Goal: Check status: Check status

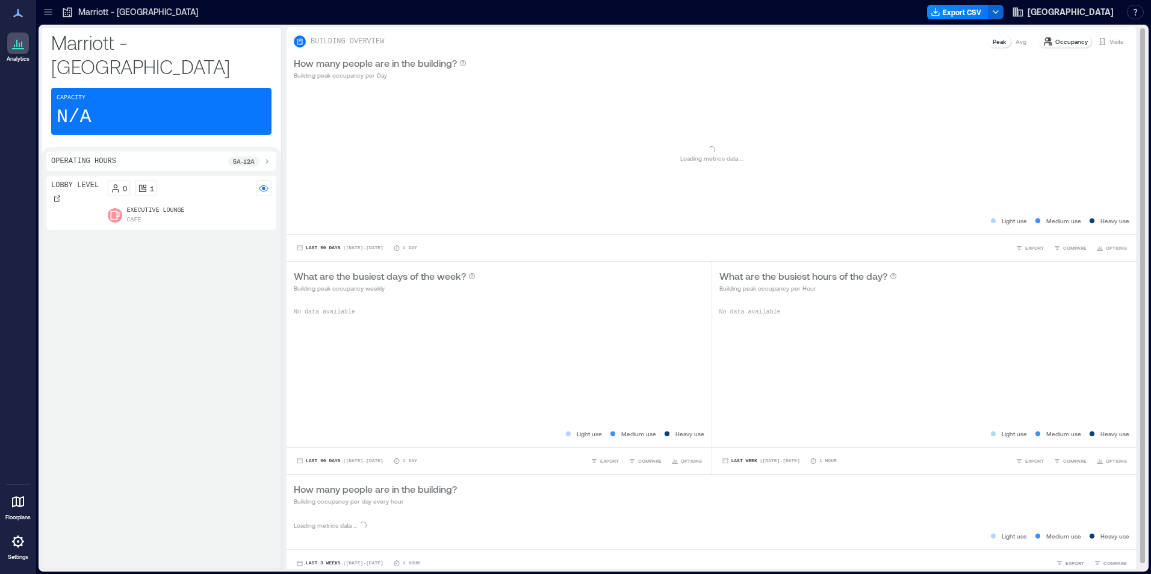
click at [1109, 40] on p "Visits" at bounding box center [1116, 42] width 14 height 10
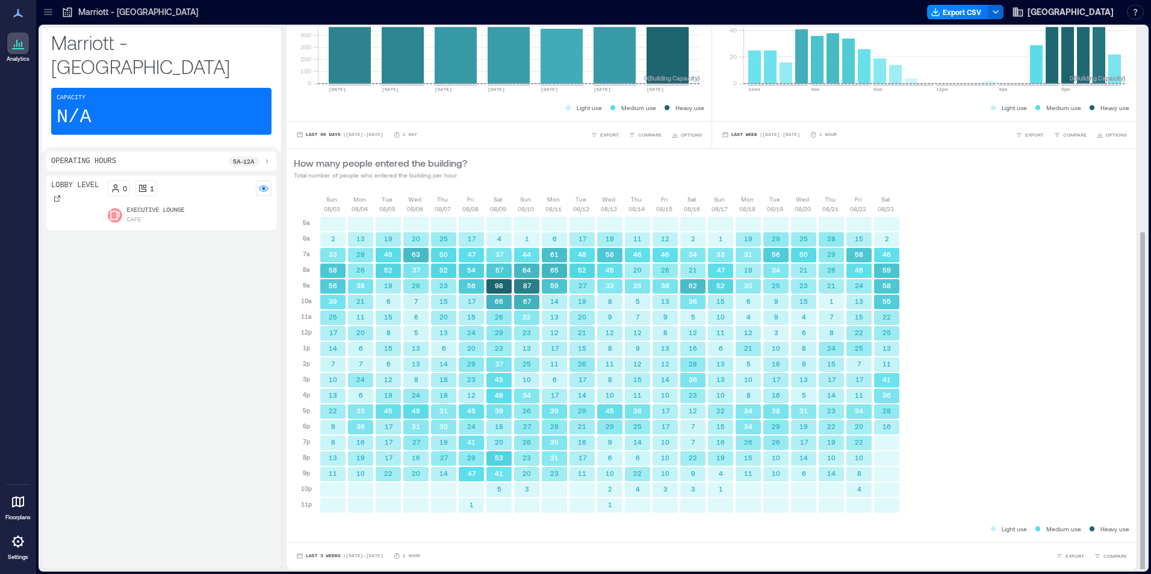
scroll to position [1, 0]
click at [308, 548] on div "Last 3 Weeks | Aug 3 - Aug 23 1 Hour EXPORT COMPARE" at bounding box center [711, 554] width 850 height 27
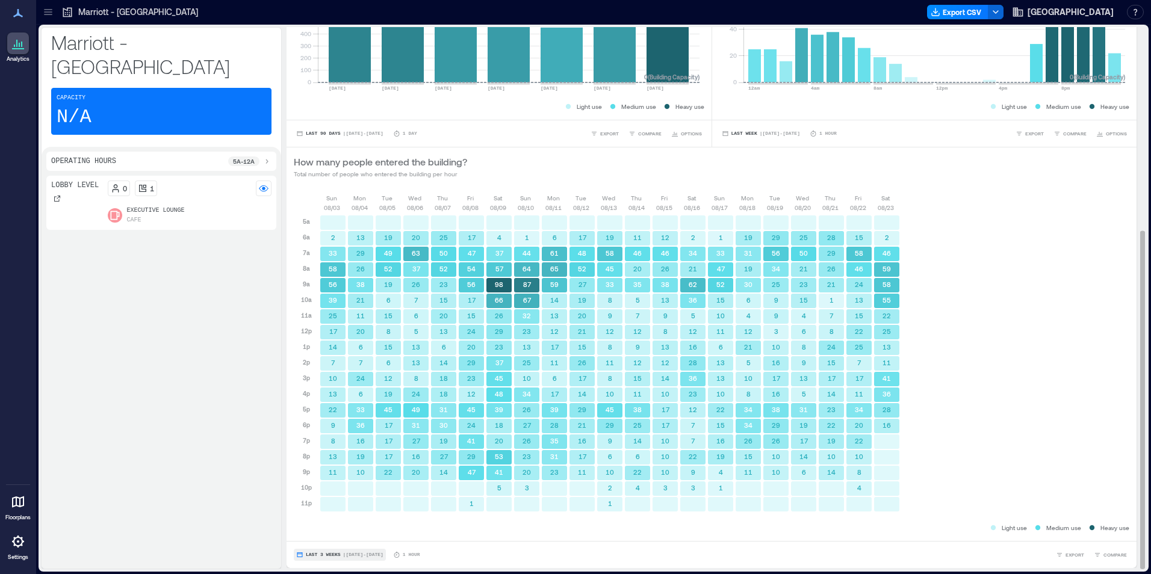
click at [304, 551] on button "Last 3 Weeks | Aug 3 - Aug 23" at bounding box center [340, 555] width 92 height 12
click at [317, 531] on span "Custom" at bounding box center [318, 532] width 26 height 8
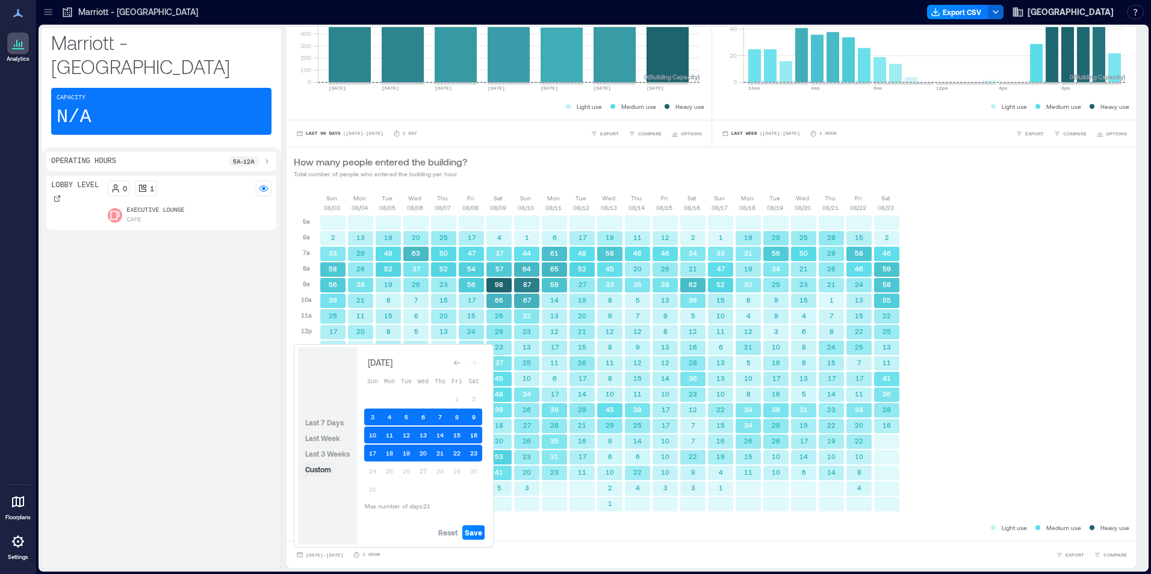
click at [313, 469] on span "Custom" at bounding box center [318, 469] width 26 height 8
click at [440, 533] on span "Reset" at bounding box center [447, 533] width 19 height 10
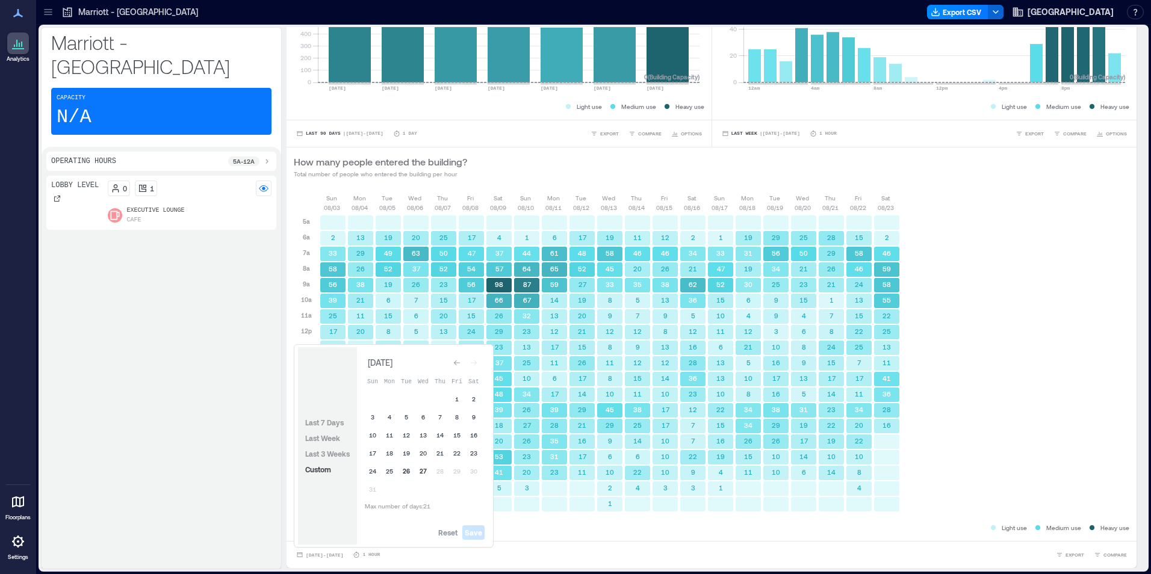
click at [407, 468] on button "26" at bounding box center [406, 471] width 17 height 17
drag, startPoint x: 418, startPoint y: 468, endPoint x: 433, endPoint y: 480, distance: 19.6
click at [418, 467] on button "27" at bounding box center [423, 471] width 17 height 17
click at [471, 530] on span "Save" at bounding box center [473, 533] width 17 height 10
